Goal: Find specific page/section: Find specific page/section

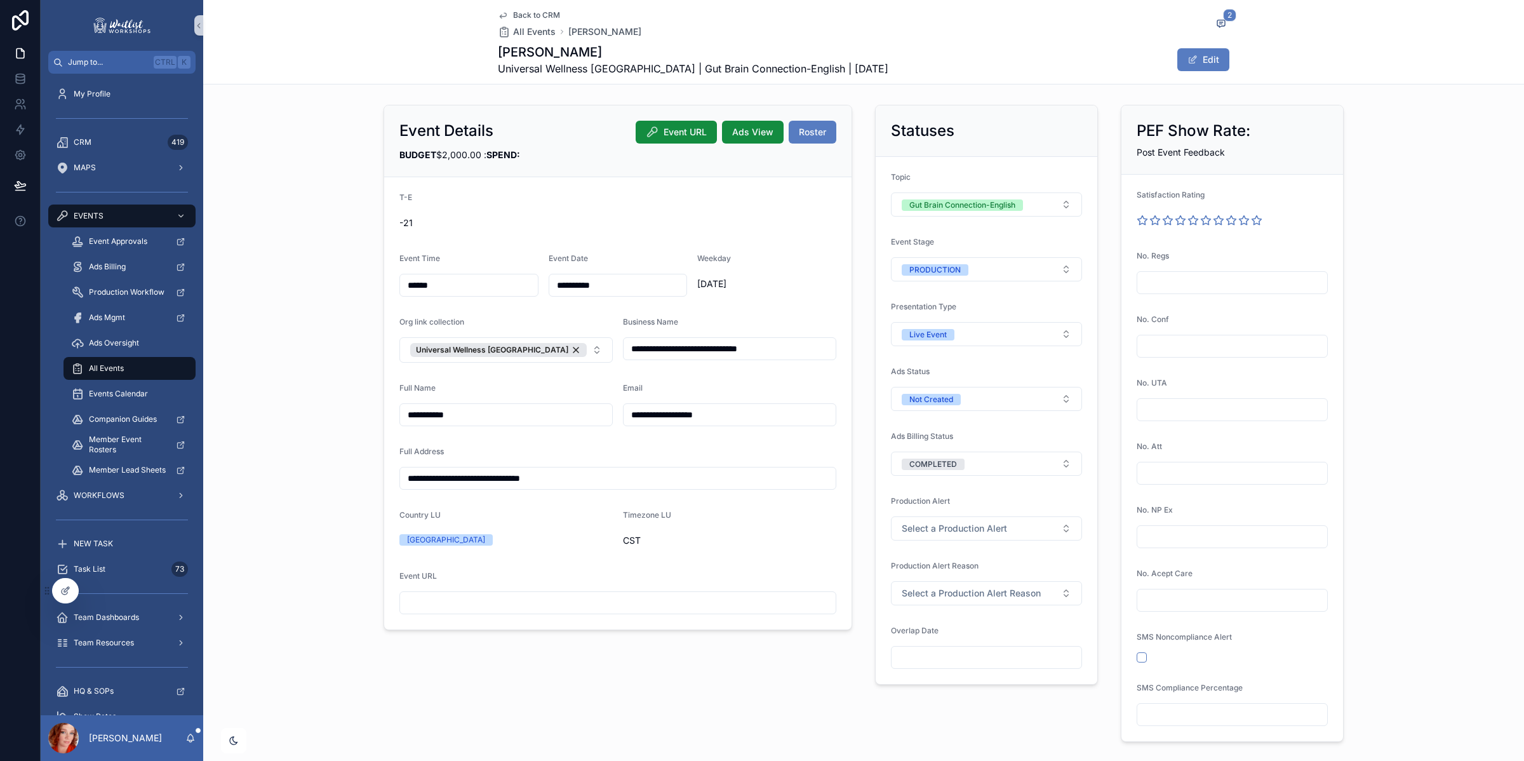
click at [531, 16] on span "Back to CRM" at bounding box center [536, 15] width 47 height 10
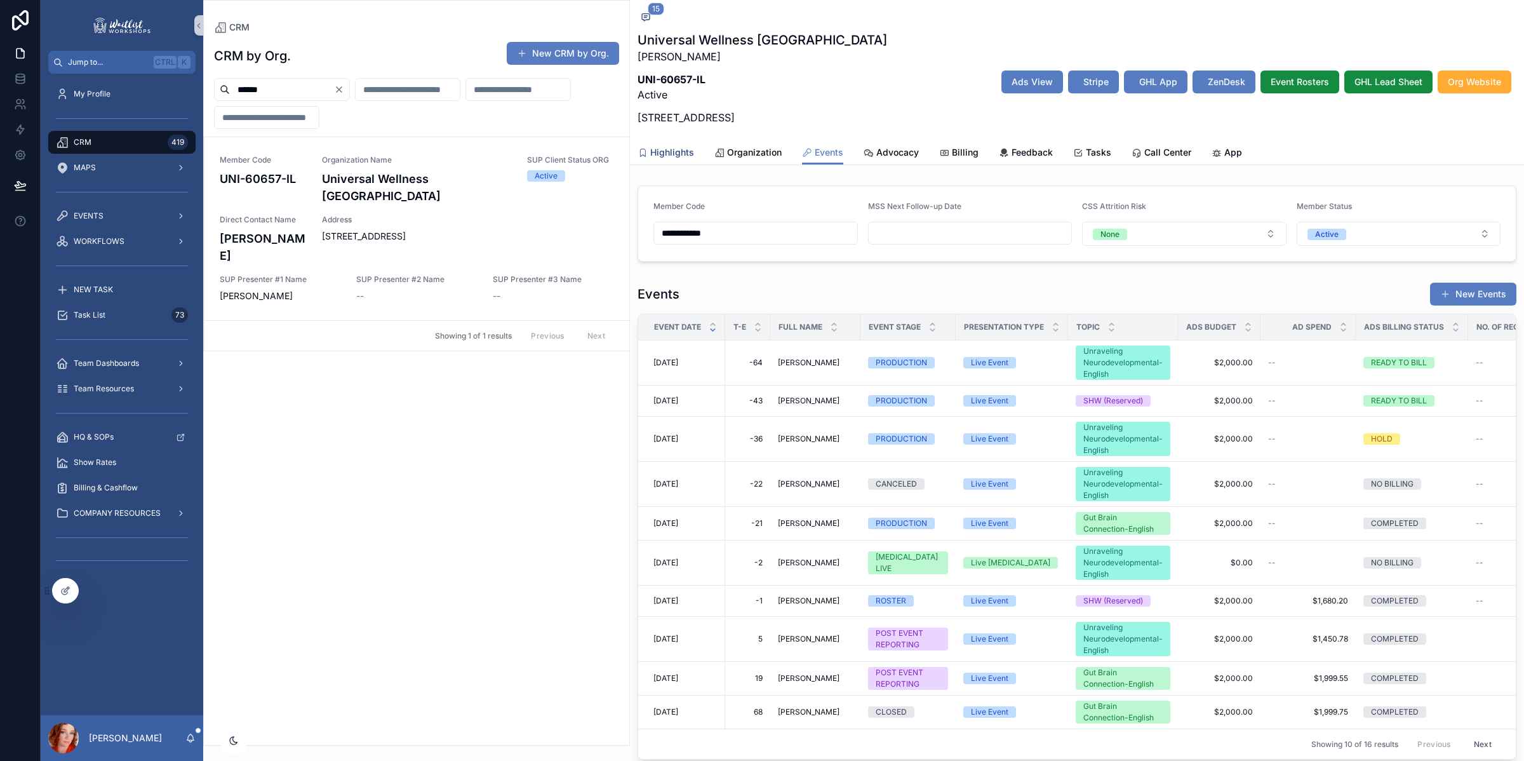
scroll to position [1201, 0]
click at [678, 604] on span "[DATE]" at bounding box center [666, 601] width 25 height 10
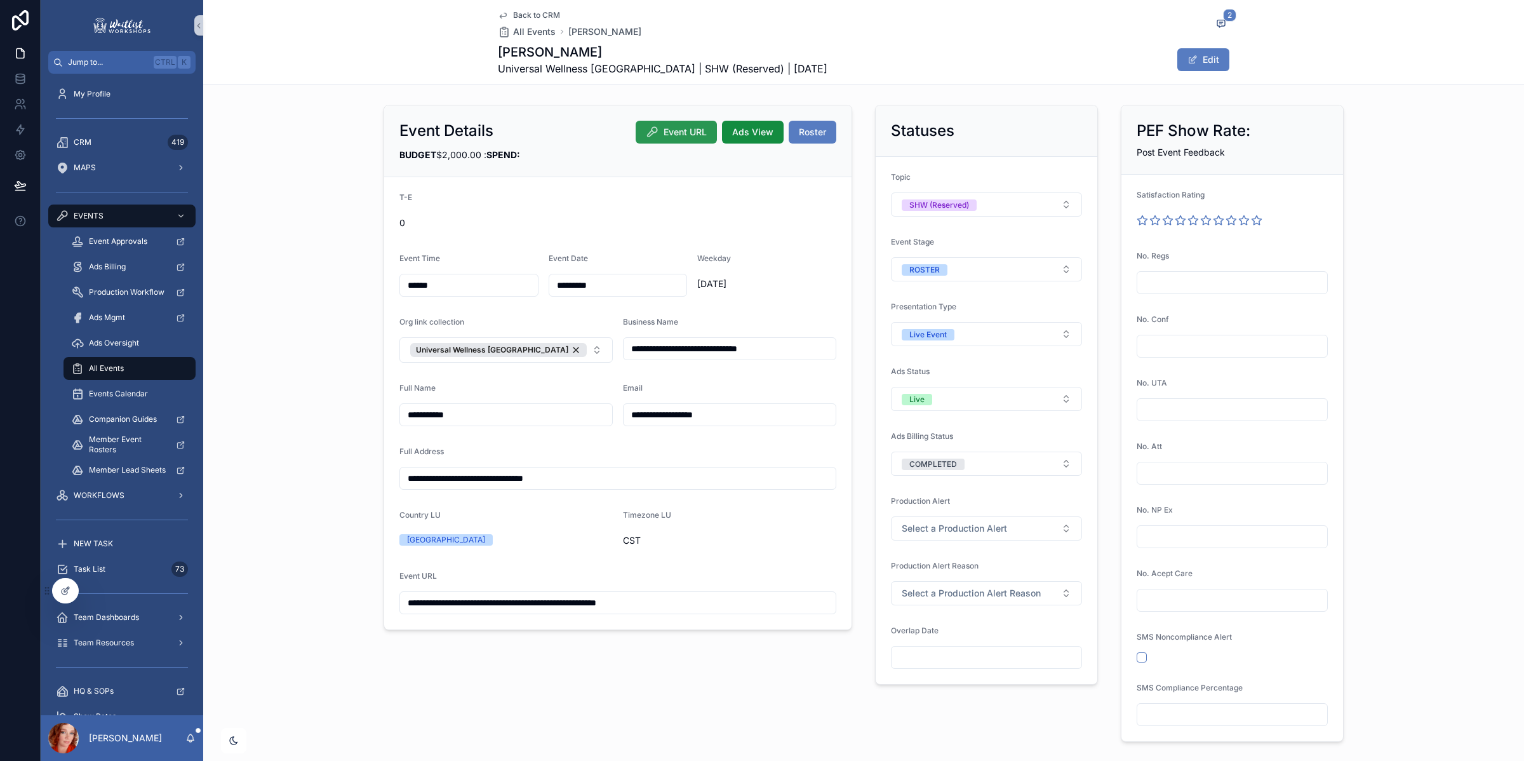
click at [677, 135] on span "Event URL" at bounding box center [685, 132] width 43 height 13
click at [550, 10] on span "Back to CRM" at bounding box center [536, 15] width 47 height 10
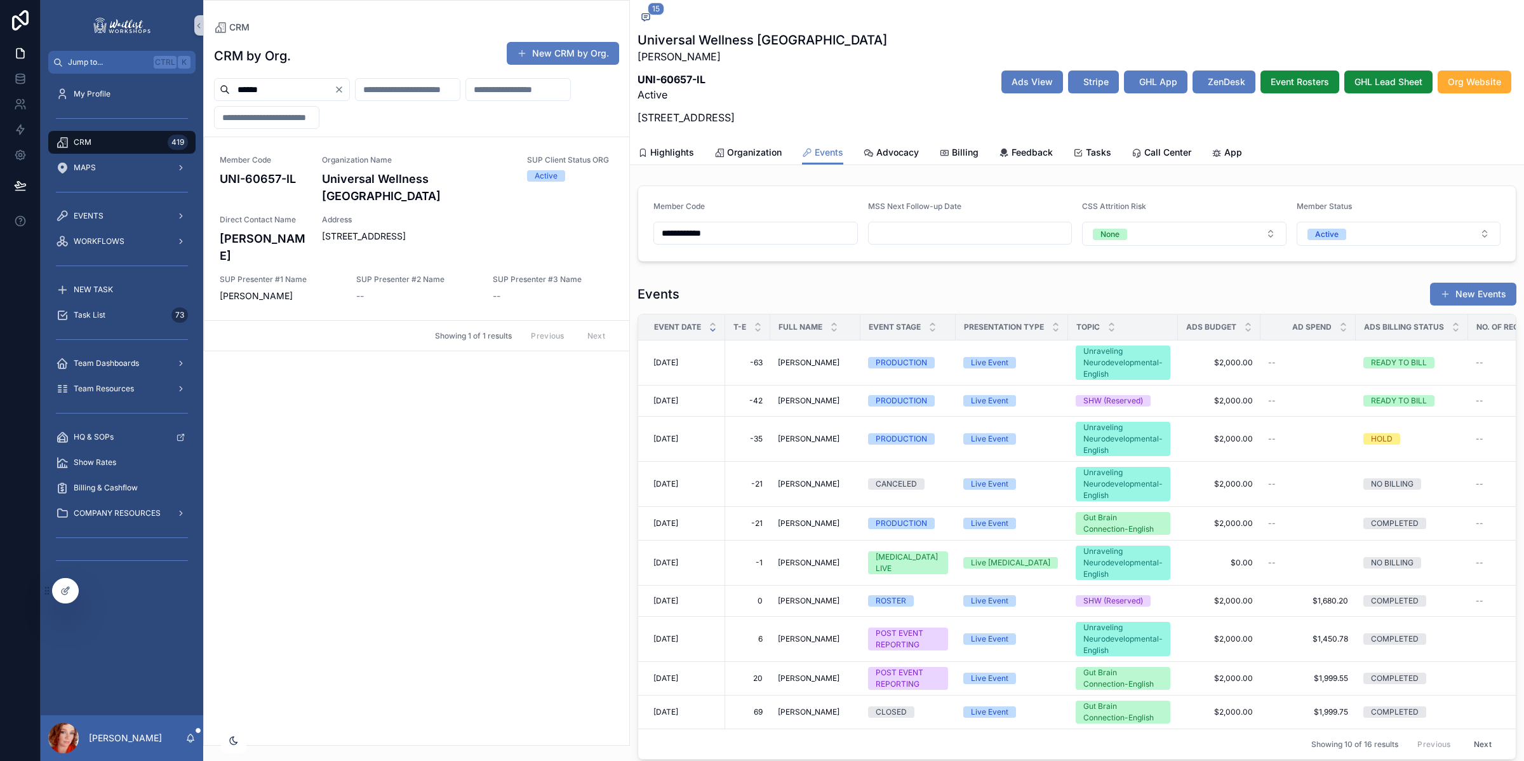
scroll to position [1201, 0]
drag, startPoint x: 308, startPoint y: 90, endPoint x: 91, endPoint y: 55, distance: 220.1
click at [165, 70] on div "**********" at bounding box center [783, 380] width 1484 height 761
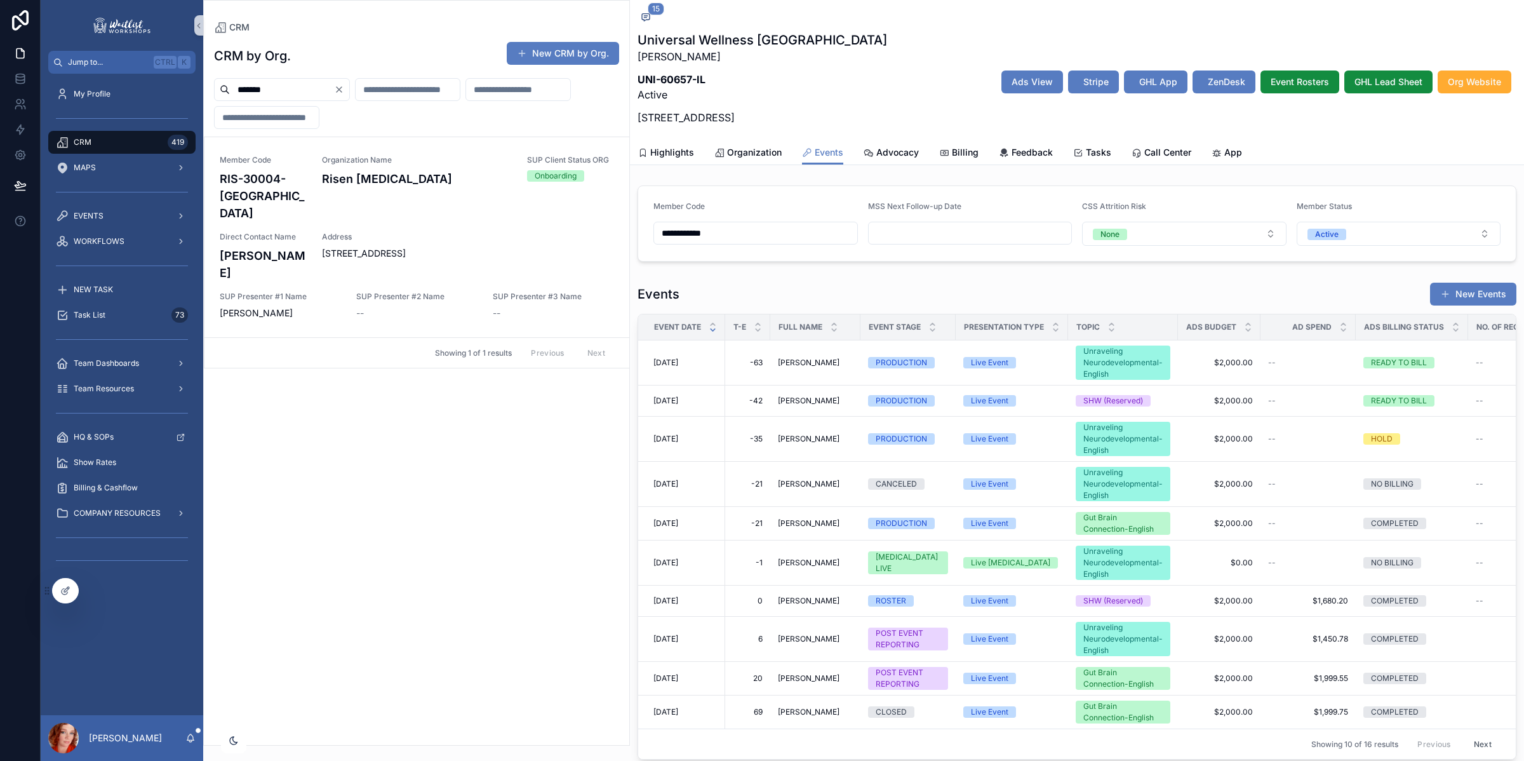
type input "*******"
click at [410, 232] on div "Address [STREET_ADDRESS]" at bounding box center [468, 246] width 292 height 28
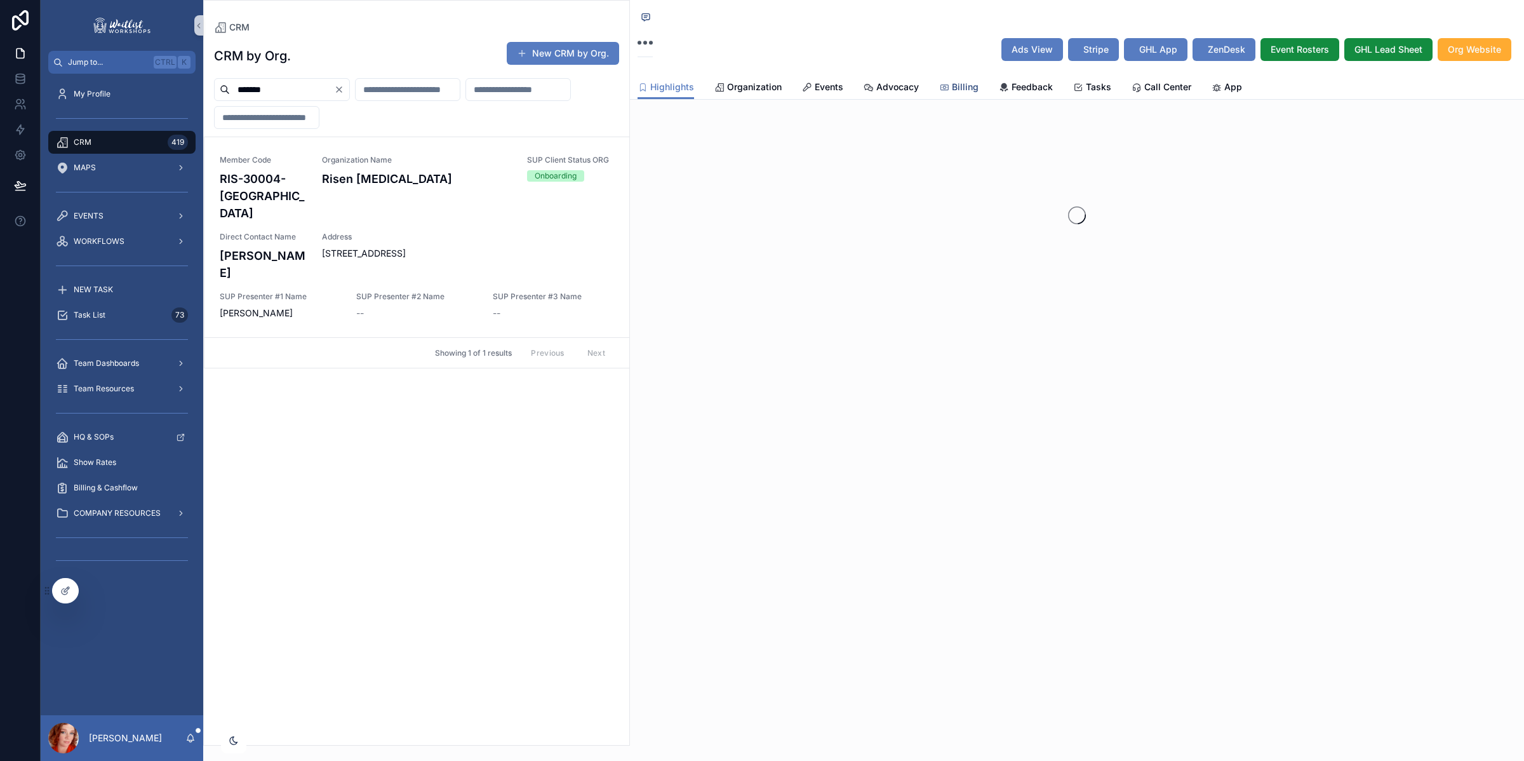
click at [946, 97] on link "Billing" at bounding box center [958, 88] width 39 height 25
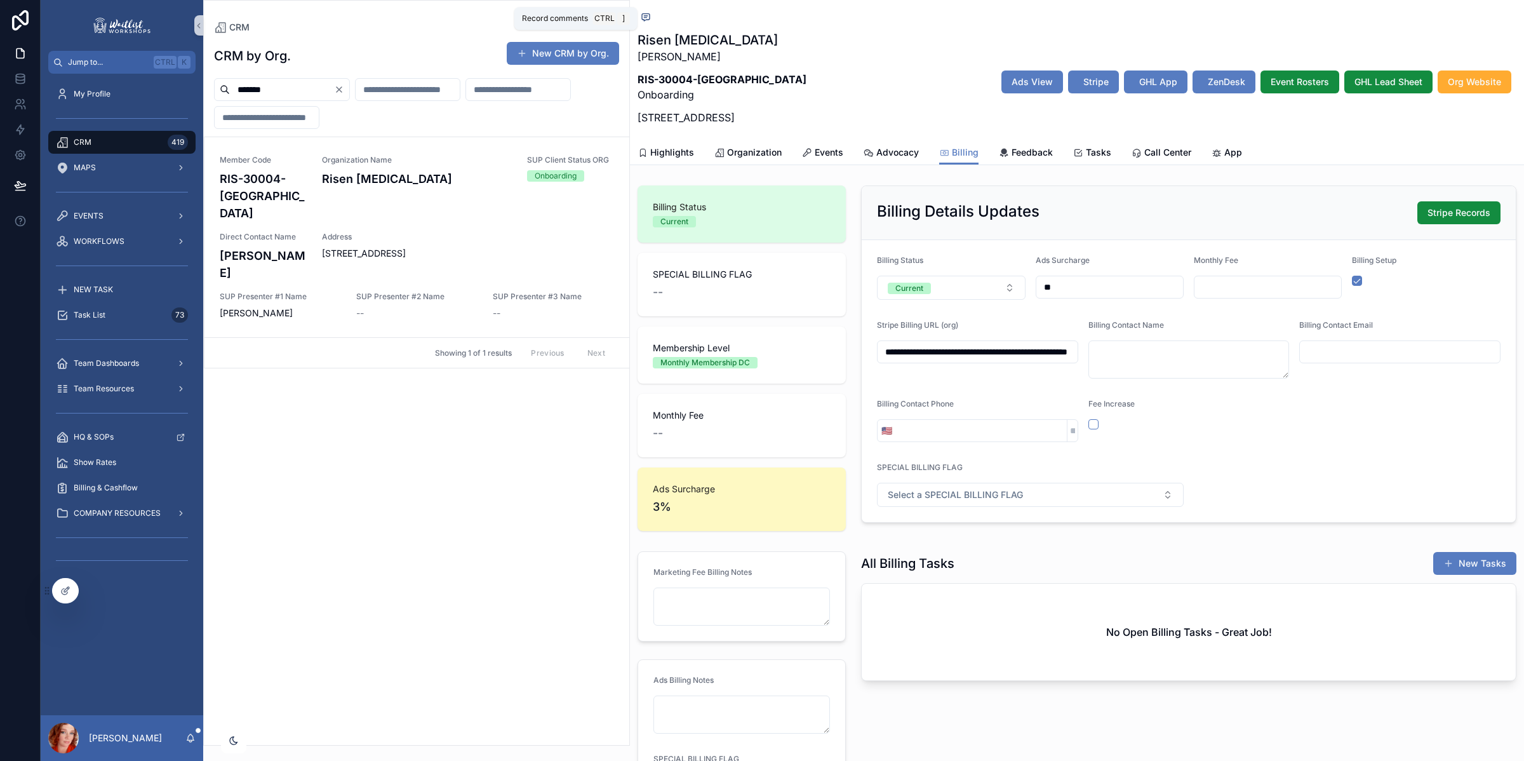
click at [649, 14] on icon "scrollable content" at bounding box center [646, 17] width 8 height 7
